Goal: Check status

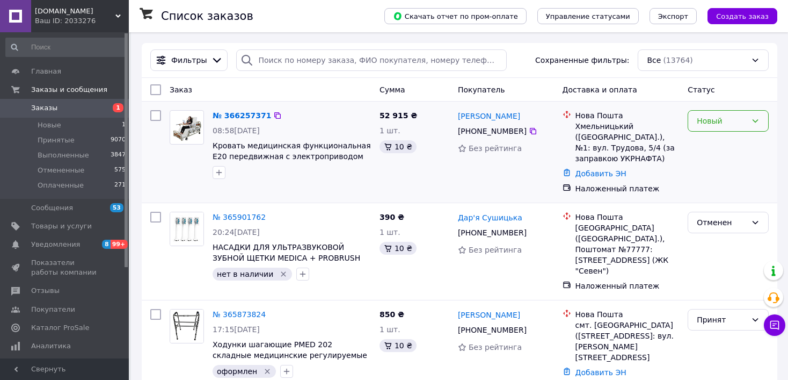
click at [724, 121] on div "Новый" at bounding box center [722, 121] width 50 height 12
click at [721, 143] on li "Принят" at bounding box center [728, 144] width 80 height 19
click at [729, 127] on div "Новый" at bounding box center [728, 120] width 81 height 21
click at [729, 143] on li "Принят" at bounding box center [728, 144] width 80 height 19
click at [238, 114] on link "№ 366257371" at bounding box center [242, 115] width 59 height 9
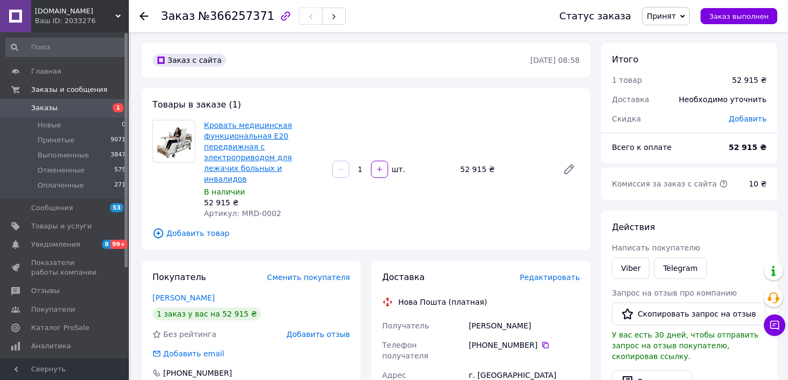
click at [224, 142] on link "Кровать медицинская функциональная E20 передвижная с электроприводом для лежачи…" at bounding box center [248, 152] width 88 height 62
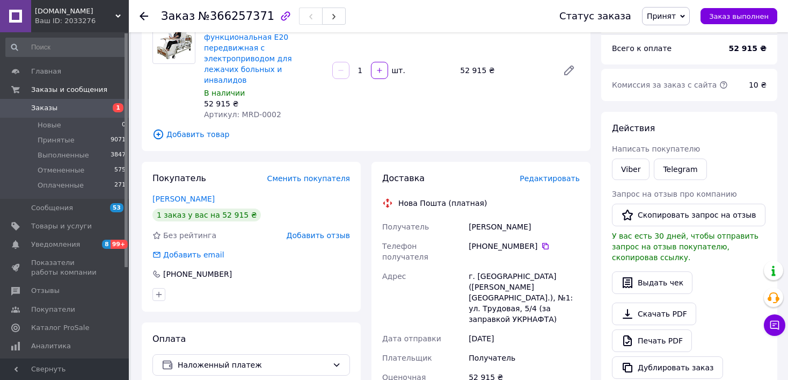
scroll to position [98, 0]
click at [143, 17] on icon at bounding box center [144, 16] width 9 height 9
